Goal: Check status: Check status

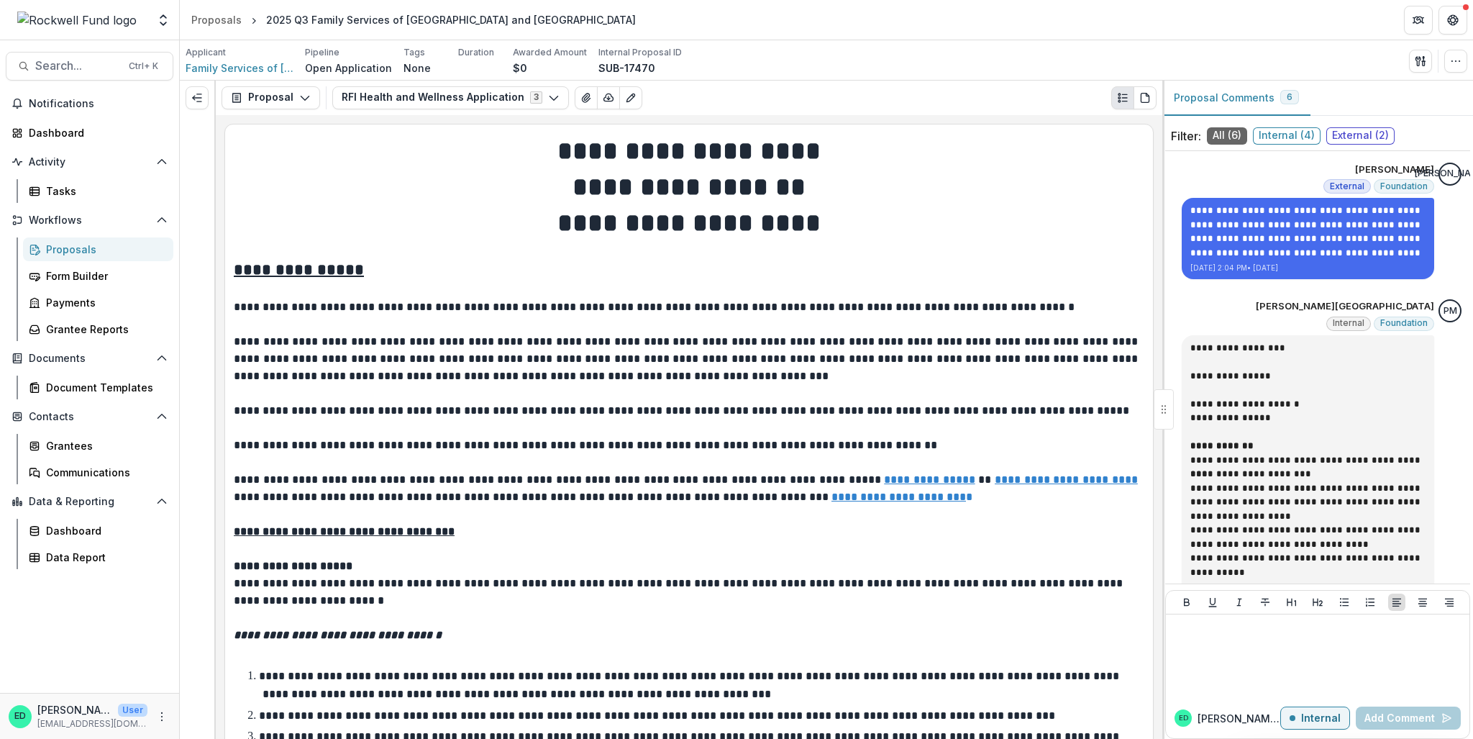
scroll to position [1299, 0]
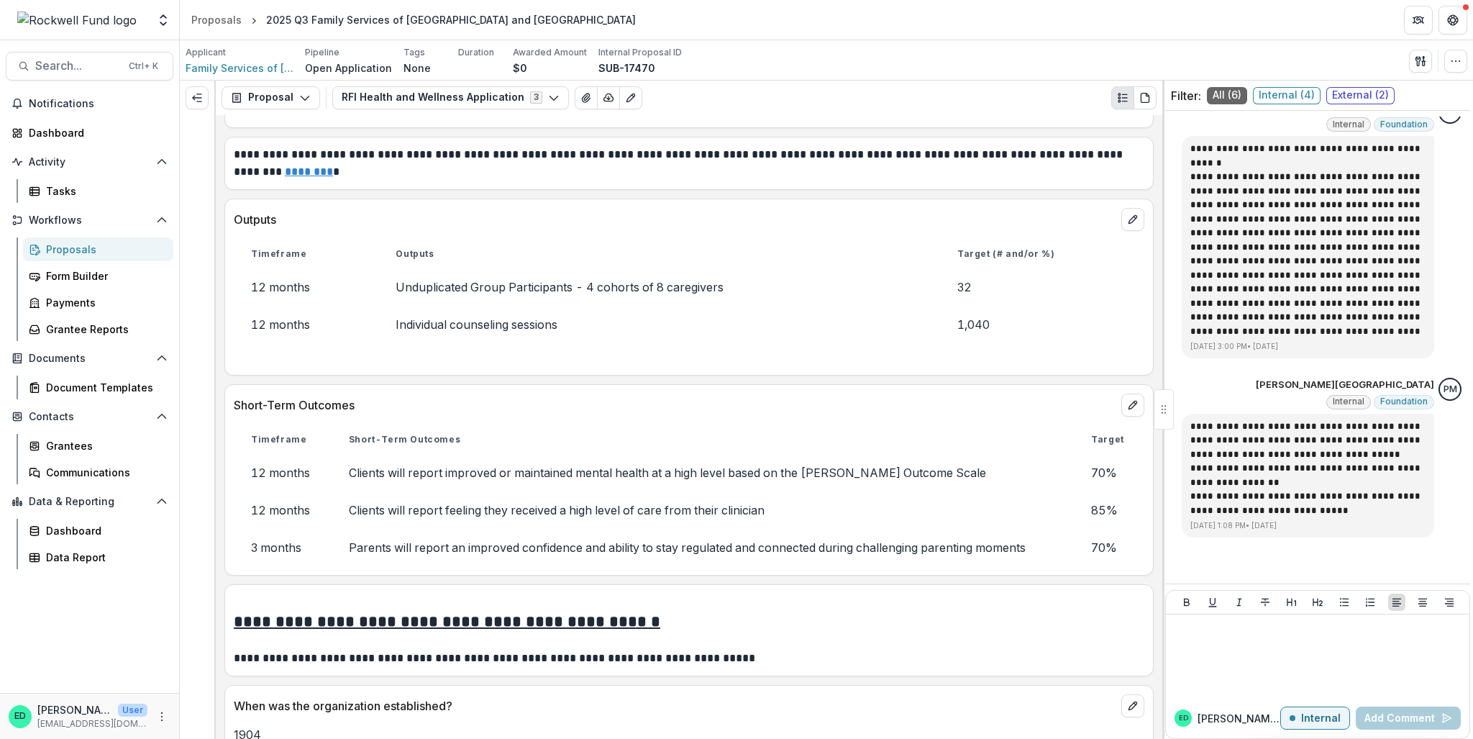
click at [1026, 106] on div "RFI Health and Wellness Application 3 Forms (3) Family Services of [GEOGRAPHIC_…" at bounding box center [744, 97] width 824 height 23
click at [209, 19] on div "Proposals" at bounding box center [216, 19] width 50 height 15
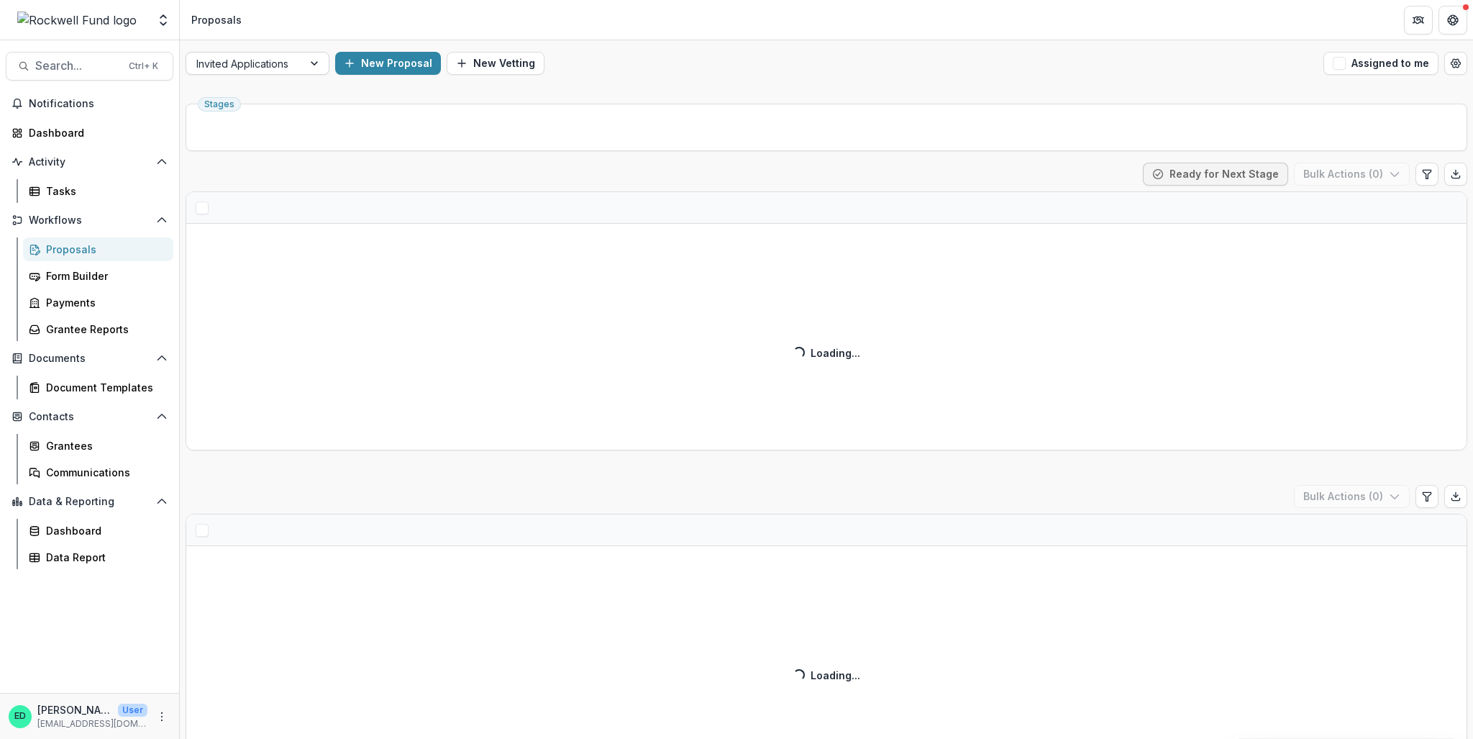
click at [254, 69] on div at bounding box center [244, 64] width 96 height 18
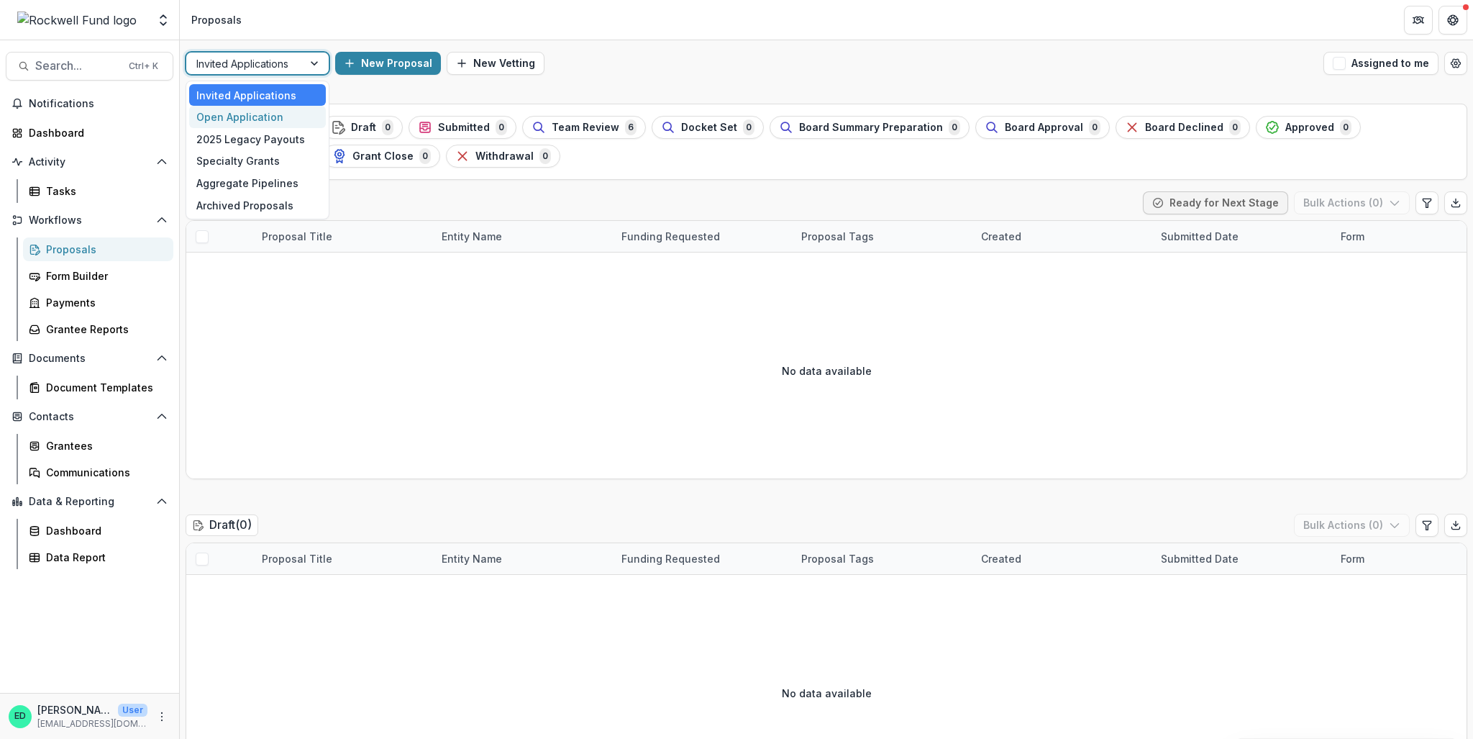
click at [245, 117] on div "Open Application" at bounding box center [257, 117] width 137 height 22
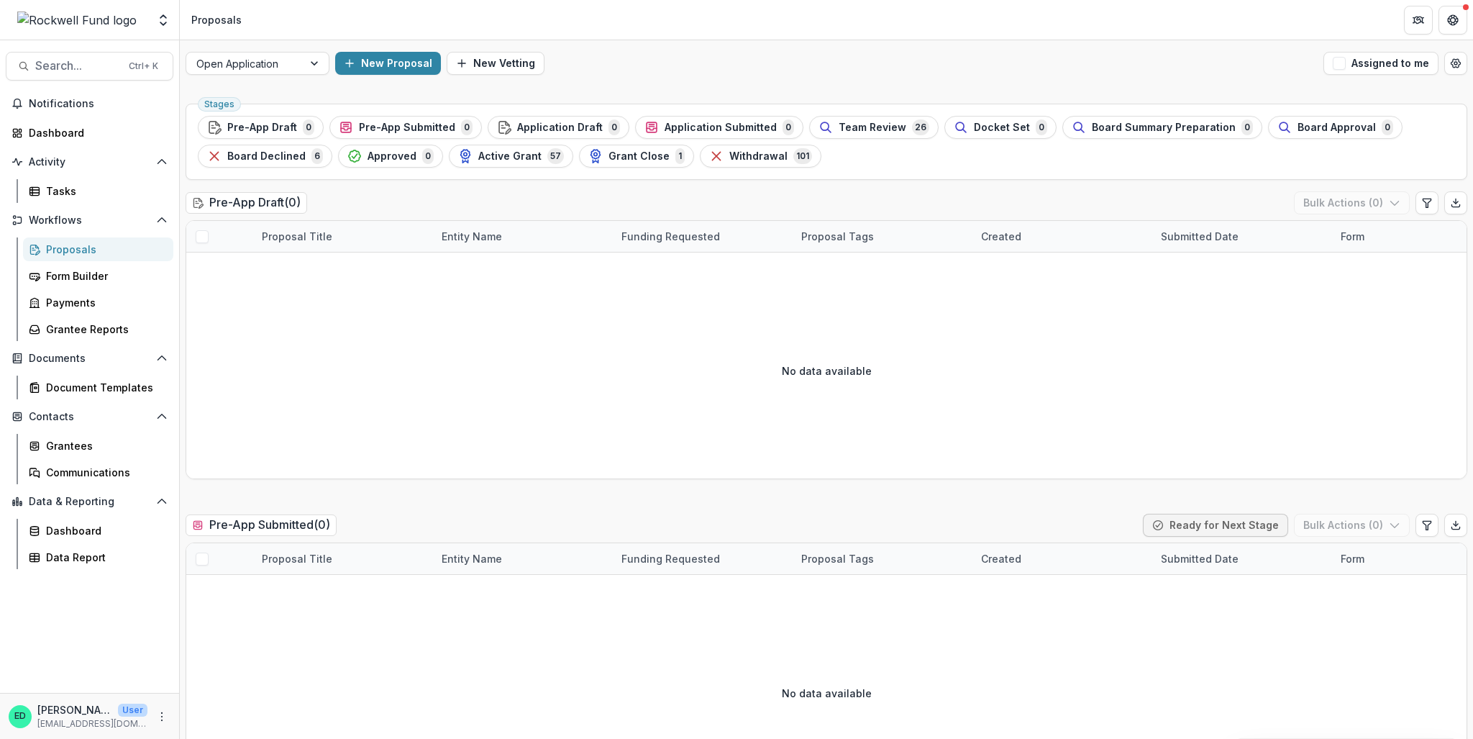
click at [849, 139] on ul "Stages Pre-App Draft 0 Pre-App Submitted 0 Application Draft 0 Application Subm…" at bounding box center [826, 142] width 1257 height 52
click at [847, 130] on span "Team Review" at bounding box center [873, 128] width 68 height 12
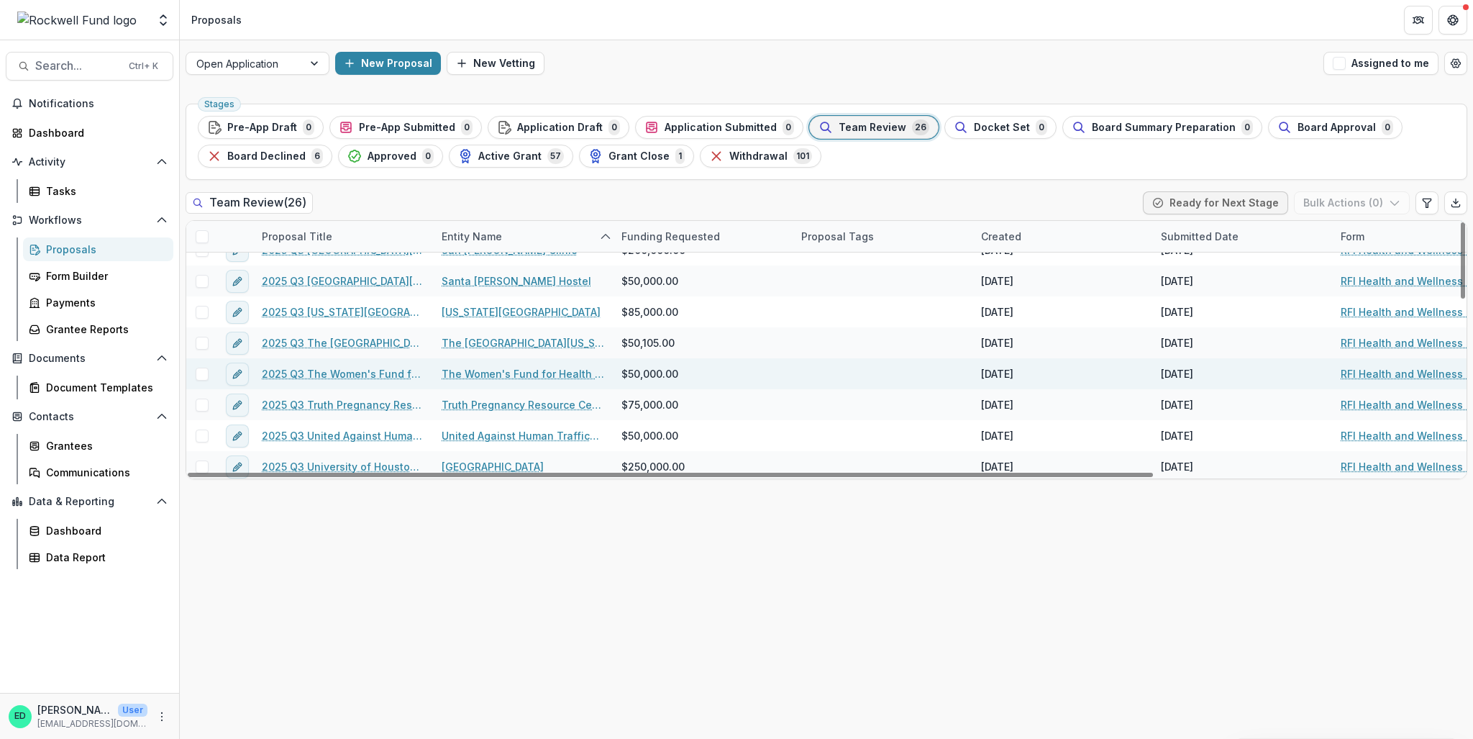
scroll to position [575, 0]
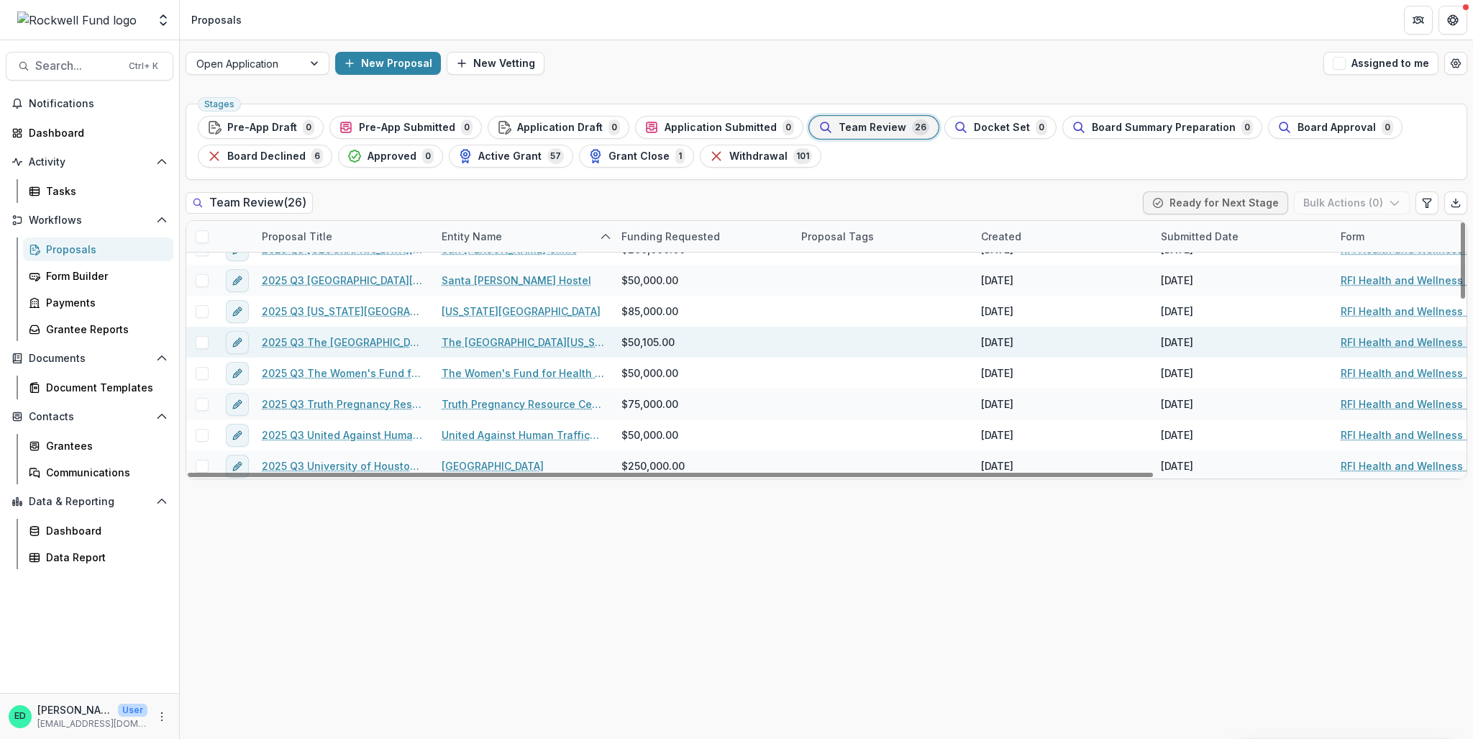
click at [363, 344] on link "2025 Q3 The [GEOGRAPHIC_DATA][US_STATE] at [GEOGRAPHIC_DATA]" at bounding box center [343, 341] width 163 height 15
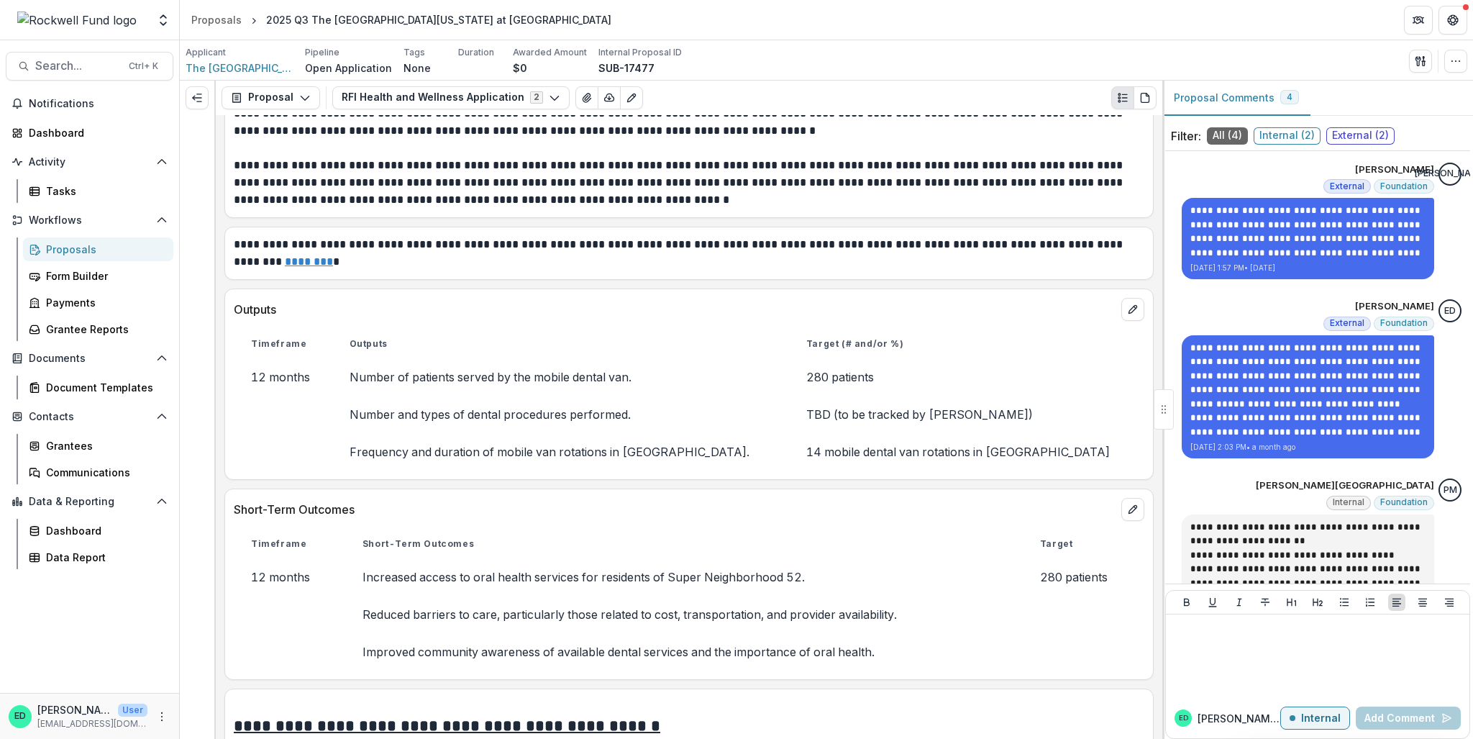
scroll to position [4460, 0]
